Goal: Transaction & Acquisition: Purchase product/service

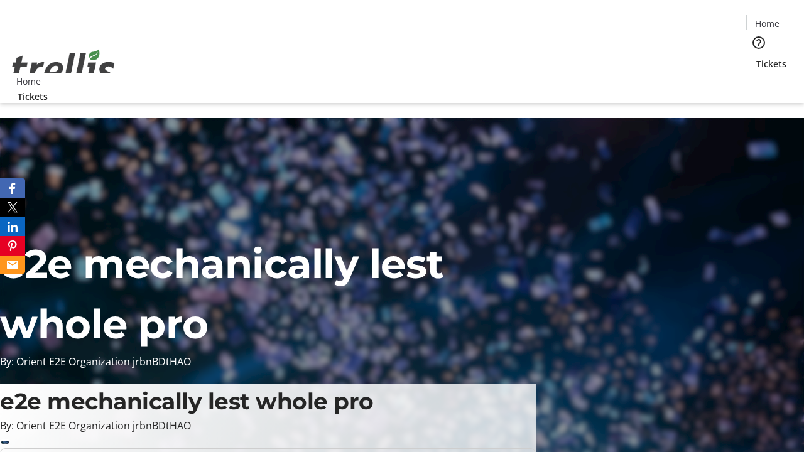
click at [756, 57] on span "Tickets" at bounding box center [771, 63] width 30 height 13
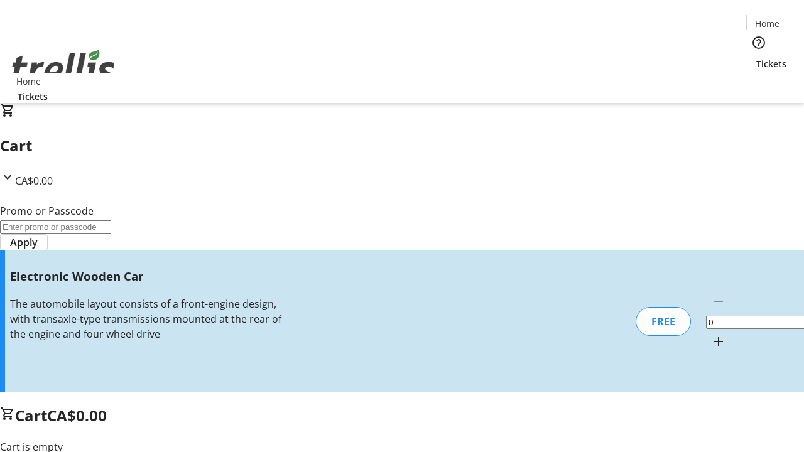
click at [711, 334] on mat-icon "Increment by one" at bounding box center [718, 341] width 15 height 15
type input "1"
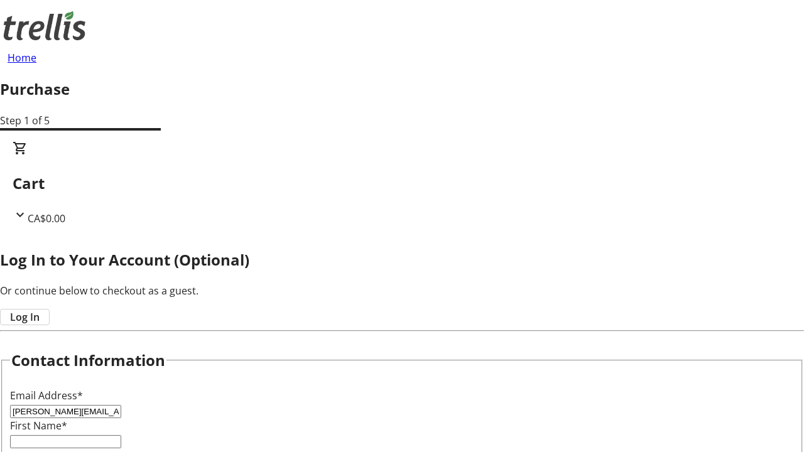
type input "[PERSON_NAME][EMAIL_ADDRESS][DOMAIN_NAME]"
type input "[PERSON_NAME]"
